Goal: Complete application form

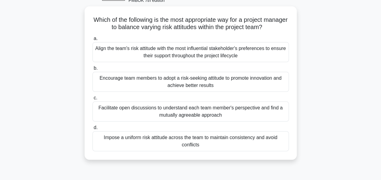
scroll to position [36, 0]
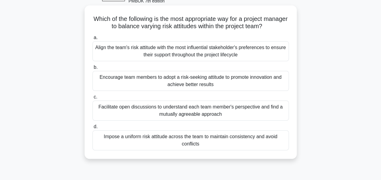
click at [205, 111] on div "Facilitate open discussions to understand each team member's perspective and fi…" at bounding box center [190, 111] width 196 height 20
click at [92, 99] on input "c. Facilitate open discussions to understand each team member's perspective and…" at bounding box center [92, 97] width 0 height 4
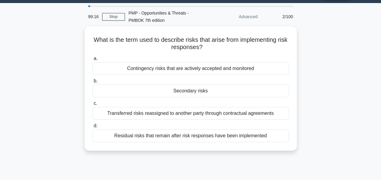
scroll to position [0, 0]
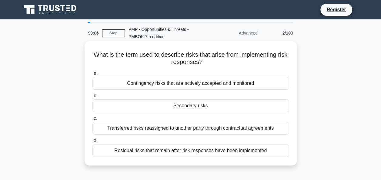
click at [200, 105] on div "Secondary risks" at bounding box center [190, 105] width 196 height 13
click at [92, 98] on input "b. Secondary risks" at bounding box center [92, 96] width 0 height 4
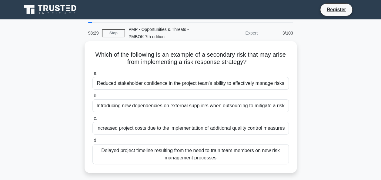
click at [175, 152] on div "Delayed project timeline resulting from the need to train team members on new r…" at bounding box center [190, 154] width 196 height 20
click at [92, 143] on input "d. Delayed project timeline resulting from the need to train team members on ne…" at bounding box center [92, 141] width 0 height 4
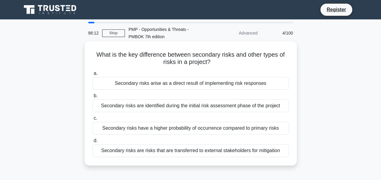
click at [190, 86] on div "Secondary risks arise as a direct result of implementing risk responses" at bounding box center [190, 83] width 196 height 13
click at [92, 75] on input "a. Secondary risks arise as a direct result of implementing risk responses" at bounding box center [92, 74] width 0 height 4
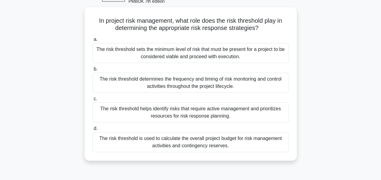
scroll to position [37, 0]
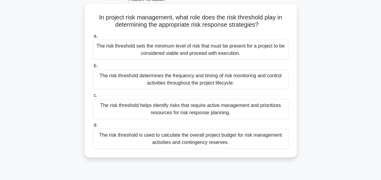
click at [222, 115] on div "The risk threshold helps identify risks that require active management and prio…" at bounding box center [190, 109] width 196 height 20
click at [92, 98] on input "c. The risk threshold helps identify risks that require active management and p…" at bounding box center [92, 96] width 0 height 4
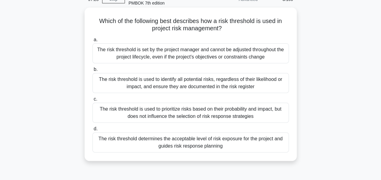
scroll to position [0, 0]
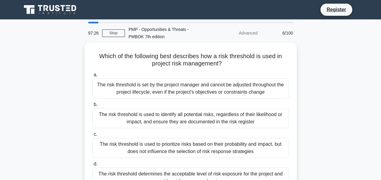
click at [379, 135] on main "97:26 Stop PMP - Opportunities & Threats - PMBOK 7th edition Advanced 6/100 Whi…" at bounding box center [190, 173] width 381 height 308
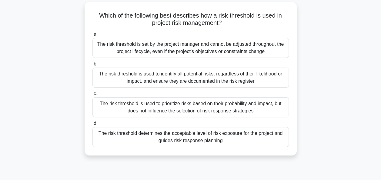
scroll to position [41, 0]
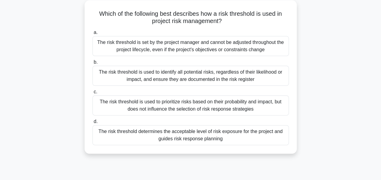
click at [244, 51] on div "The risk threshold is set by the project manager and cannot be adjusted through…" at bounding box center [190, 46] width 196 height 20
click at [92, 35] on input "a. The risk threshold is set by the project manager and cannot be adjusted thro…" at bounding box center [92, 33] width 0 height 4
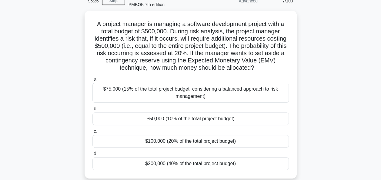
scroll to position [36, 0]
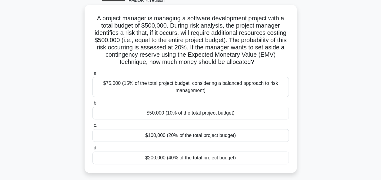
click at [204, 133] on div "$100,000 (20% of the total project budget)" at bounding box center [190, 135] width 196 height 13
click at [92, 128] on input "c. $100,000 (20% of the total project budget)" at bounding box center [92, 126] width 0 height 4
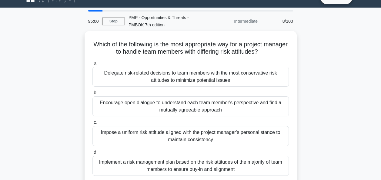
scroll to position [12, 0]
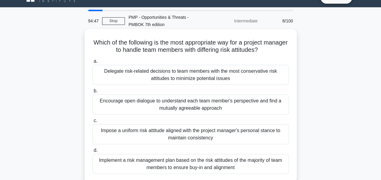
click at [227, 106] on div "Encourage open dialogue to understand each team member's perspective and find a…" at bounding box center [190, 105] width 196 height 20
click at [92, 93] on input "b. Encourage open dialogue to understand each team member's perspective and fin…" at bounding box center [92, 91] width 0 height 4
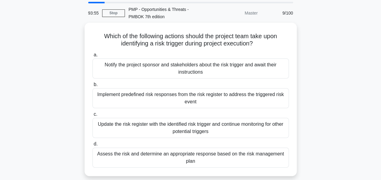
scroll to position [24, 0]
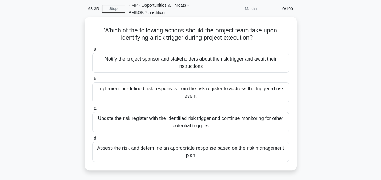
click at [209, 147] on div "Assess the risk and determine an appropriate response based on the risk managem…" at bounding box center [190, 152] width 196 height 20
click at [92, 140] on input "d. Assess the risk and determine an appropriate response based on the risk mana…" at bounding box center [92, 138] width 0 height 4
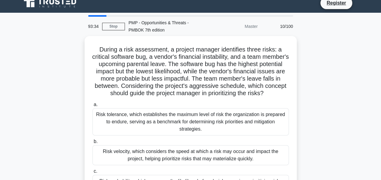
scroll to position [0, 0]
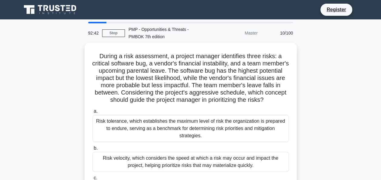
click at [209, 147] on label "b. Risk velocity, which considers the speed at which a risk may occur and impac…" at bounding box center [190, 158] width 196 height 27
click at [92, 147] on input "b. Risk velocity, which considers the speed at which a risk may occur and impac…" at bounding box center [92, 148] width 0 height 4
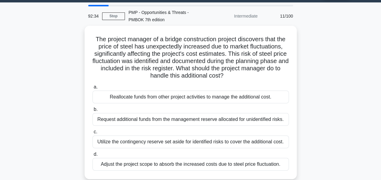
scroll to position [24, 0]
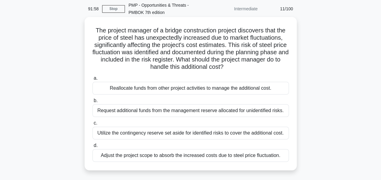
click at [150, 136] on div "Utilize the contingency reserve set aside for identified risks to cover the add…" at bounding box center [190, 133] width 196 height 13
click at [92, 125] on input "c. Utilize the contingency reserve set aside for identified risks to cover the …" at bounding box center [92, 123] width 0 height 4
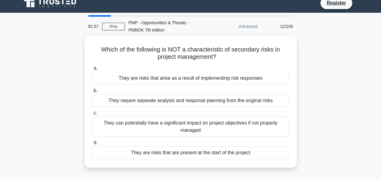
scroll to position [0, 0]
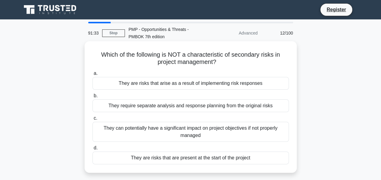
click at [209, 159] on div "They are risks that are present at the start of the project" at bounding box center [190, 158] width 196 height 13
click at [92, 150] on input "d. They are risks that are present at the start of the project" at bounding box center [92, 148] width 0 height 4
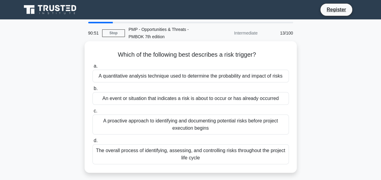
click at [186, 101] on div "An event or situation that indicates a risk is about to occur or has already oc…" at bounding box center [190, 98] width 196 height 13
click at [92, 91] on input "b. An event or situation that indicates a risk is about to occur or has already…" at bounding box center [92, 89] width 0 height 4
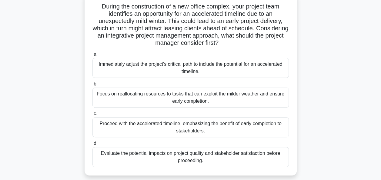
scroll to position [51, 0]
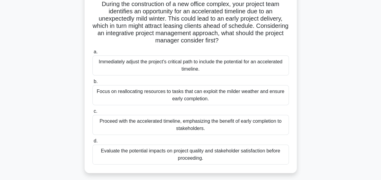
click at [190, 153] on div "Evaluate the potential impacts on project quality and stakeholder satisfaction …" at bounding box center [190, 155] width 196 height 20
click at [92, 143] on input "d. Evaluate the potential impacts on project quality and stakeholder satisfacti…" at bounding box center [92, 141] width 0 height 4
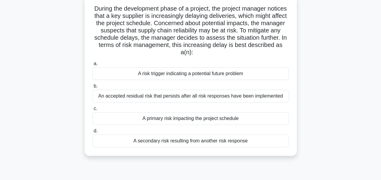
scroll to position [48, 0]
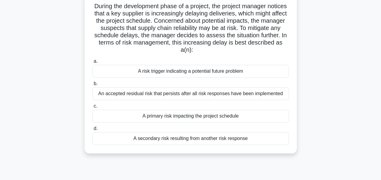
click at [173, 74] on div "A risk trigger indicating a potential future problem" at bounding box center [190, 71] width 196 height 13
click at [92, 63] on input "a. A risk trigger indicating a potential future problem" at bounding box center [92, 61] width 0 height 4
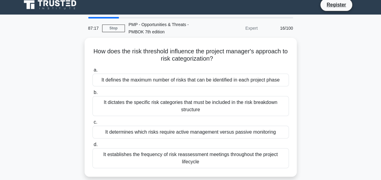
scroll to position [0, 0]
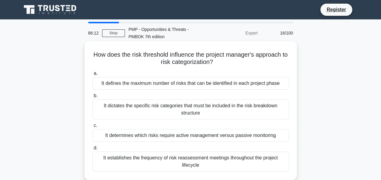
click at [183, 109] on div "It dictates the specific risk categories that must be included in the risk brea…" at bounding box center [190, 109] width 196 height 20
click at [92, 98] on input "b. It dictates the specific risk categories that must be included in the risk b…" at bounding box center [92, 96] width 0 height 4
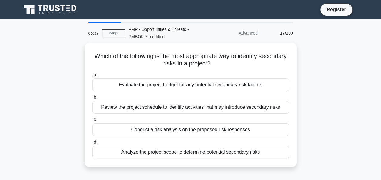
click at [183, 109] on div "Review the project schedule to identify activities that may introduce secondary…" at bounding box center [190, 107] width 196 height 13
click at [92, 99] on input "b. Review the project schedule to identify activities that may introduce second…" at bounding box center [92, 97] width 0 height 4
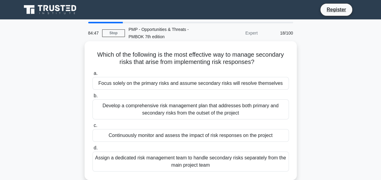
click at [219, 141] on div "Continuously monitor and assess the impact of risk responses on the project" at bounding box center [190, 135] width 196 height 13
click at [92, 128] on input "c. Continuously monitor and assess the impact of risk responses on the project" at bounding box center [92, 126] width 0 height 4
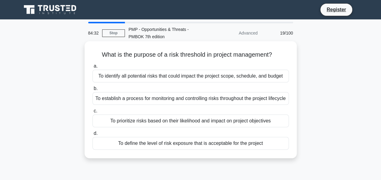
click at [211, 150] on div "To define the level of risk exposure that is acceptable for the project" at bounding box center [190, 143] width 196 height 13
click at [92, 135] on input "d. To define the level of risk exposure that is acceptable for the project" at bounding box center [92, 134] width 0 height 4
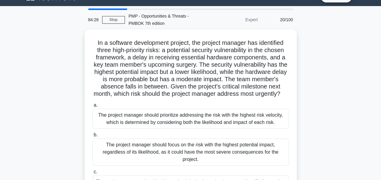
scroll to position [14, 0]
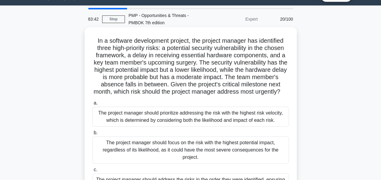
click at [196, 96] on h5 "In a software development project, the project manager has identified three hig…" at bounding box center [191, 66] width 198 height 59
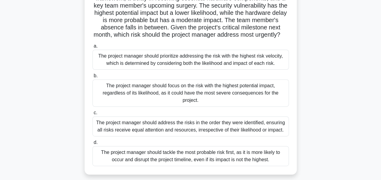
scroll to position [73, 0]
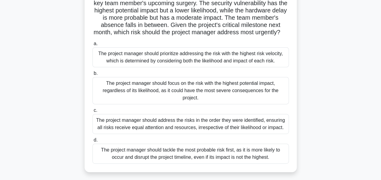
click at [212, 162] on div "The project manager should tackle the most probable risk first, as it is more l…" at bounding box center [190, 154] width 196 height 20
click at [92, 142] on input "d. The project manager should tackle the most probable risk first, as it is mor…" at bounding box center [92, 140] width 0 height 4
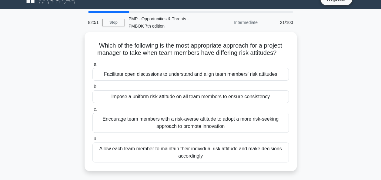
scroll to position [0, 0]
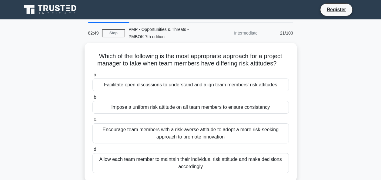
click at [212, 162] on div "Allow each team member to maintain their individual risk attitude and make deci…" at bounding box center [190, 163] width 196 height 20
click at [92, 152] on input "d. Allow each team member to maintain their individual risk attitude and make d…" at bounding box center [92, 150] width 0 height 4
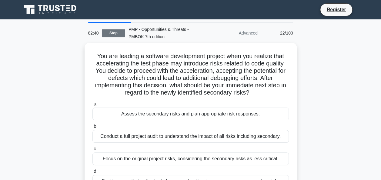
click at [116, 30] on link "Stop" at bounding box center [113, 33] width 23 height 8
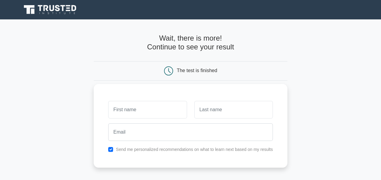
click at [149, 114] on input "text" at bounding box center [147, 110] width 78 height 18
type input "e"
type input "[PERSON_NAME]"
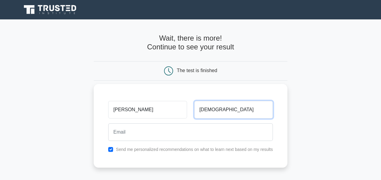
type input "[DEMOGRAPHIC_DATA]"
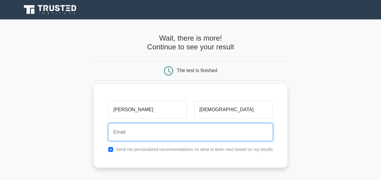
click at [121, 135] on input "email" at bounding box center [190, 132] width 165 height 18
type input "[PERSON_NAME][EMAIL_ADDRESS][PERSON_NAME][DOMAIN_NAME]"
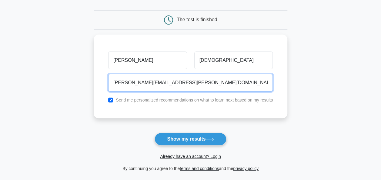
scroll to position [53, 0]
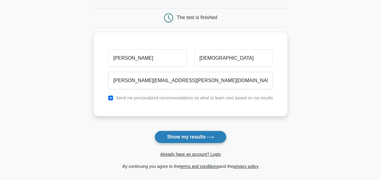
click at [181, 135] on button "Show my results" at bounding box center [191, 137] width 72 height 13
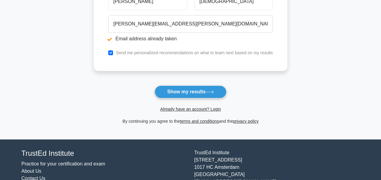
scroll to position [132, 0]
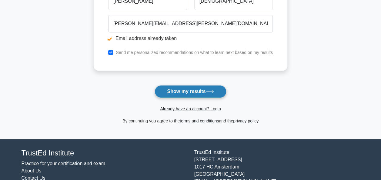
click at [172, 88] on button "Show my results" at bounding box center [191, 91] width 72 height 13
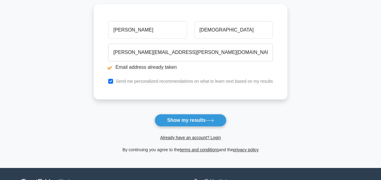
scroll to position [104, 0]
